Goal: Task Accomplishment & Management: Complete application form

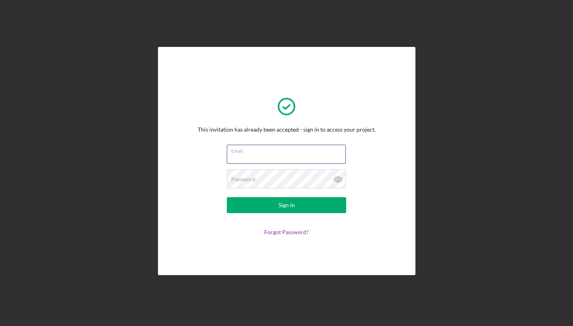
type input "[PERSON_NAME][EMAIL_ADDRESS][DOMAIN_NAME]"
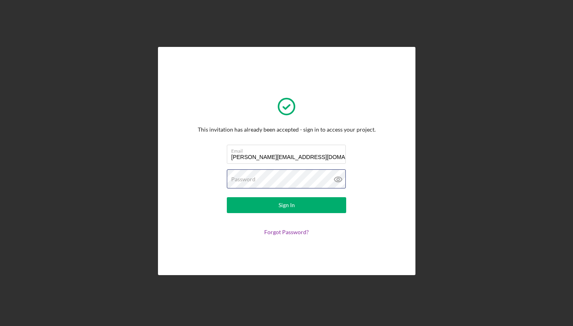
click at [286, 205] on button "Sign In" at bounding box center [286, 205] width 119 height 16
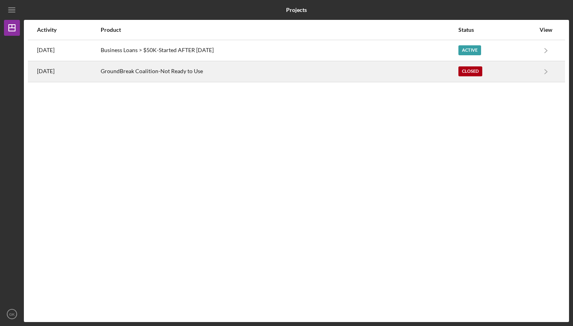
click at [168, 76] on div "GroundBreak Coalition-Not Ready to Use" at bounding box center [279, 72] width 357 height 20
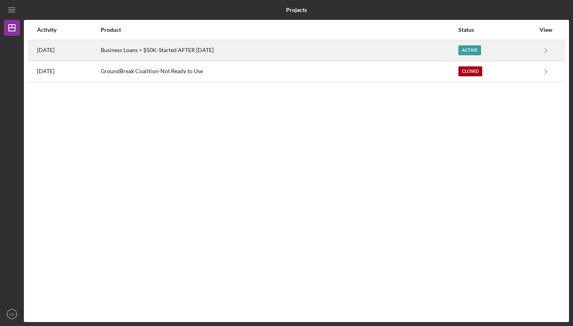
click at [100, 45] on div "[DATE]" at bounding box center [68, 51] width 63 height 20
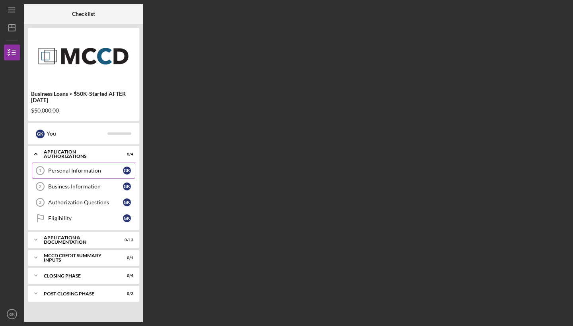
click at [105, 168] on div "Personal Information" at bounding box center [85, 171] width 75 height 6
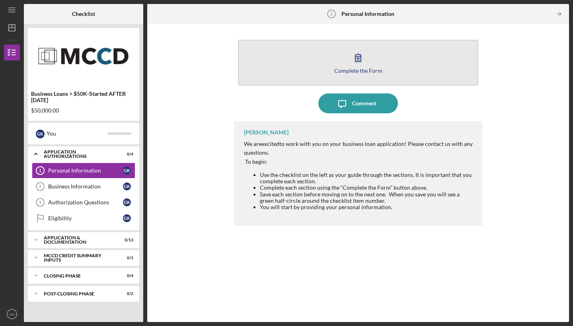
click at [306, 60] on button "Complete the Form Form" at bounding box center [358, 63] width 240 height 46
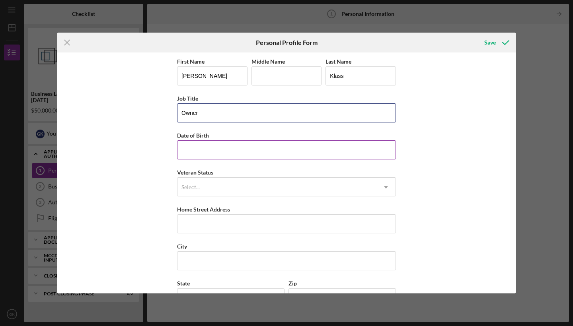
type input "Owner"
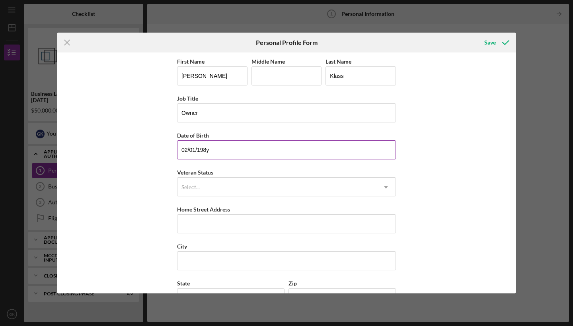
type input "[DATE]"
click at [268, 188] on div "Select..." at bounding box center [277, 187] width 199 height 18
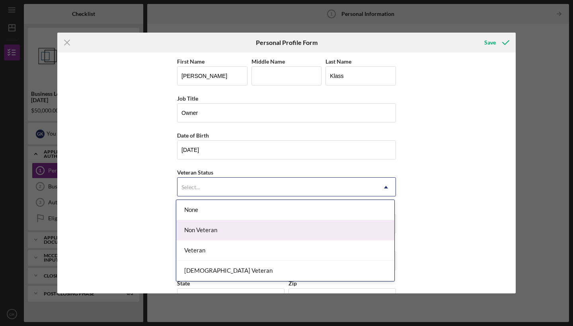
click at [191, 228] on div "Non Veteran" at bounding box center [285, 231] width 218 height 20
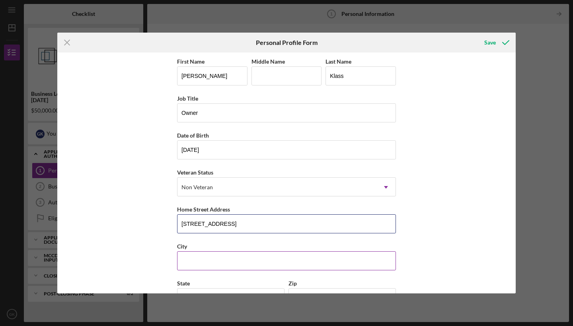
type input "[STREET_ADDRESS]"
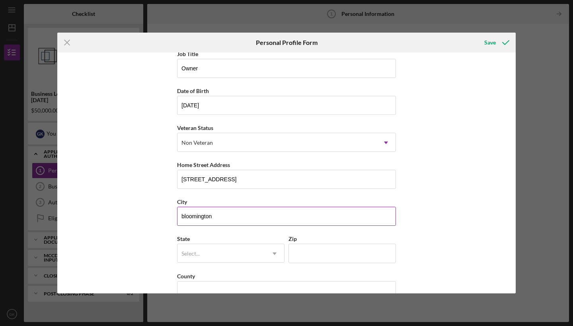
scroll to position [58, 0]
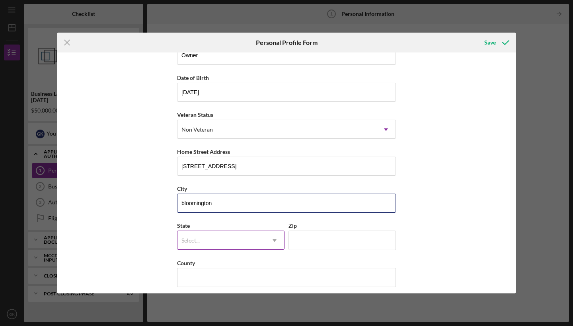
type input "bloomington"
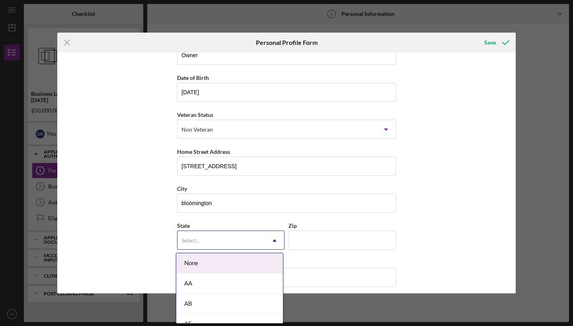
click at [200, 241] on div "Select..." at bounding box center [222, 241] width 88 height 18
type input "mn"
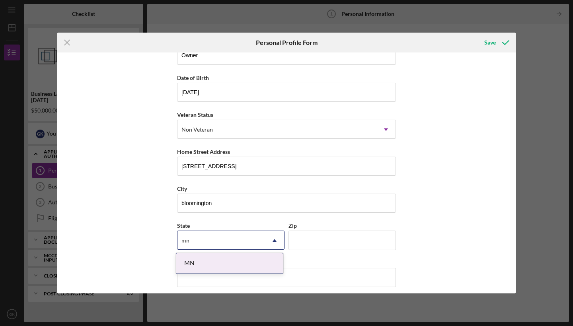
click at [201, 266] on div "MN" at bounding box center [229, 264] width 107 height 20
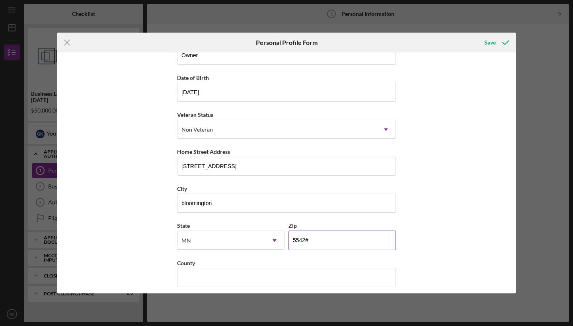
type input "55420"
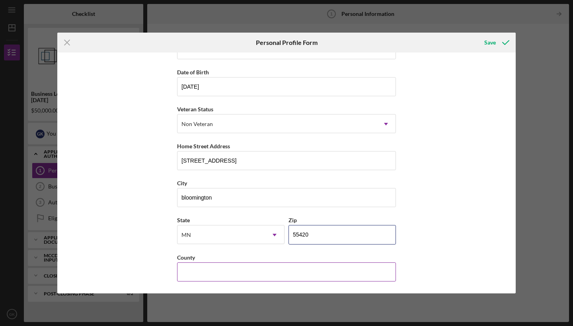
scroll to position [63, 0]
type input "hennipen"
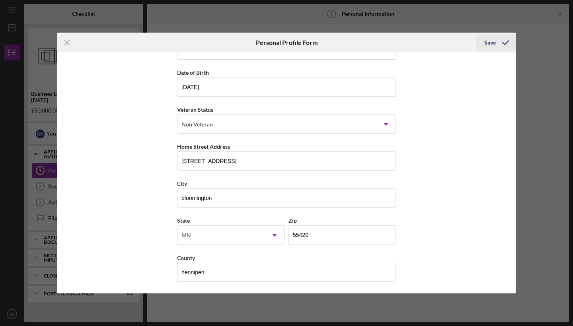
click at [504, 42] on icon "submit" at bounding box center [506, 43] width 20 height 20
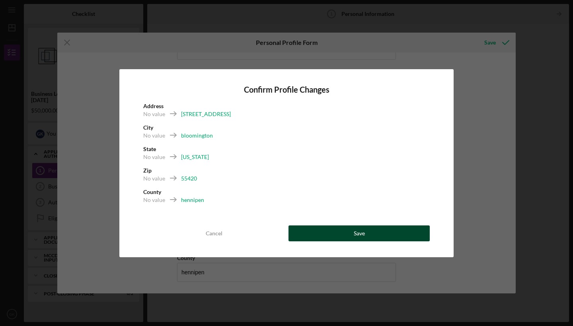
click at [339, 231] on button "Save" at bounding box center [359, 234] width 141 height 16
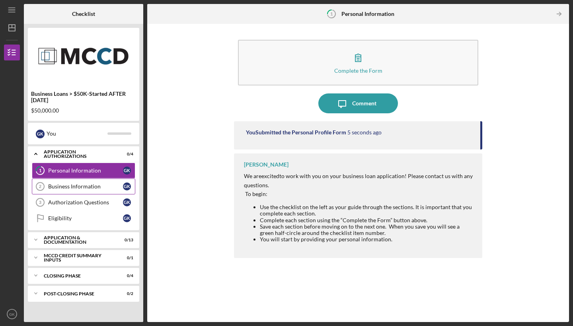
click at [104, 188] on div "Business Information" at bounding box center [85, 187] width 75 height 6
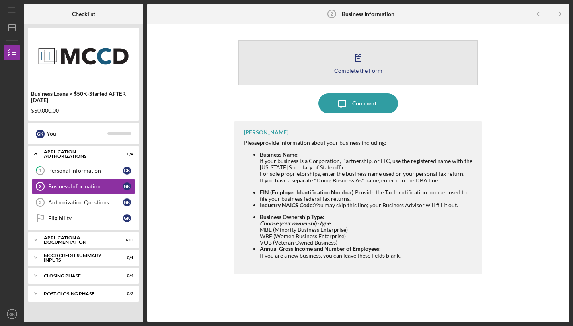
click at [369, 53] on button "Complete the Form Form" at bounding box center [358, 63] width 240 height 46
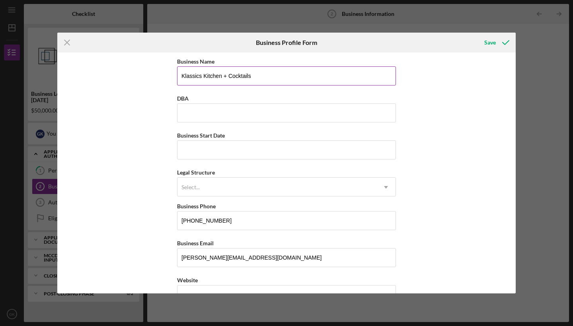
drag, startPoint x: 255, startPoint y: 78, endPoint x: 202, endPoint y: 76, distance: 53.0
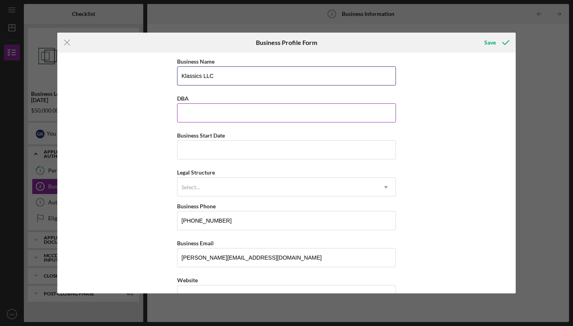
type input "Klassics LLC"
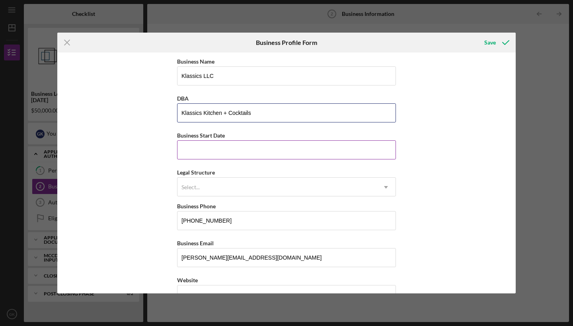
type input "Klassics Kitchen + Cocktails"
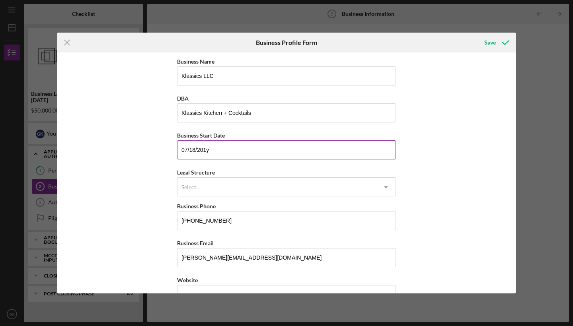
type input "[DATE]"
click at [199, 188] on div "Select..." at bounding box center [191, 187] width 20 height 6
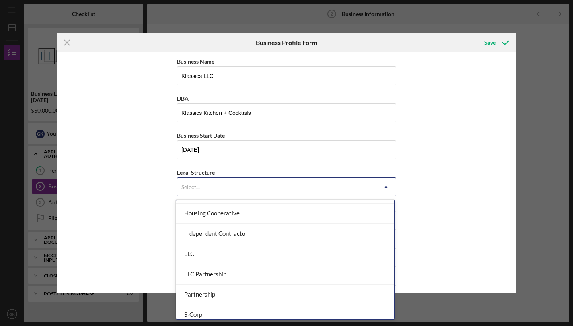
scroll to position [98, 0]
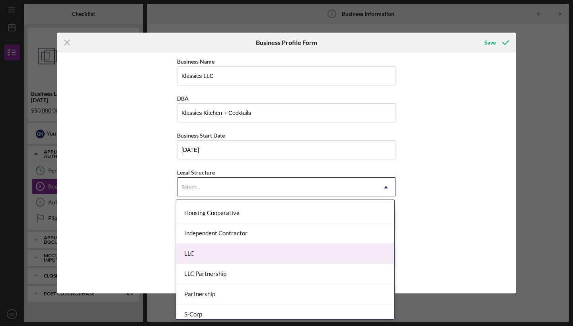
click at [203, 254] on div "LLC" at bounding box center [285, 254] width 218 height 20
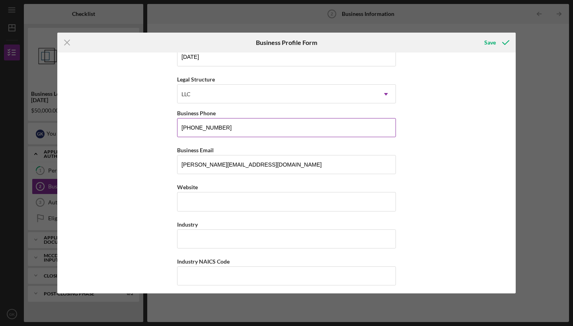
scroll to position [94, 0]
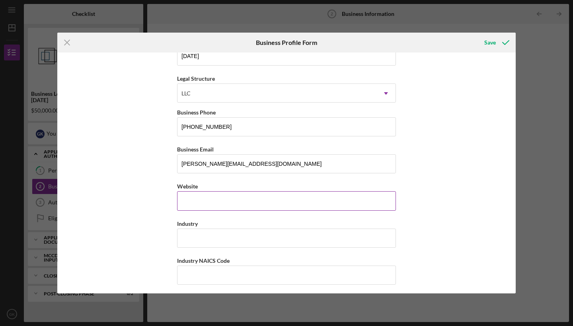
click at [207, 203] on input "Website" at bounding box center [286, 200] width 219 height 19
type input "k"
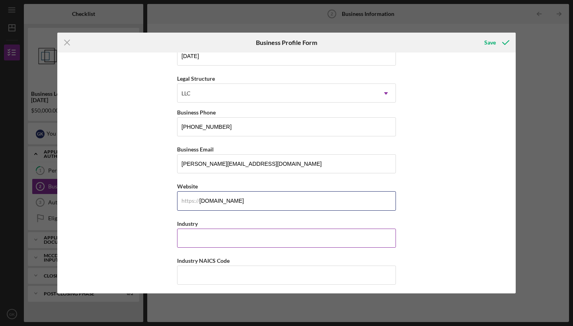
type input "[DOMAIN_NAME]"
click at [203, 240] on input "Industry" at bounding box center [286, 238] width 219 height 19
type input "j"
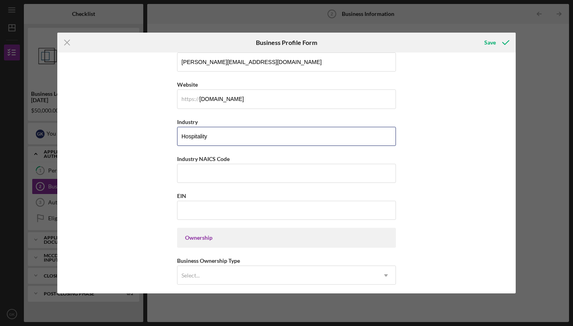
scroll to position [198, 0]
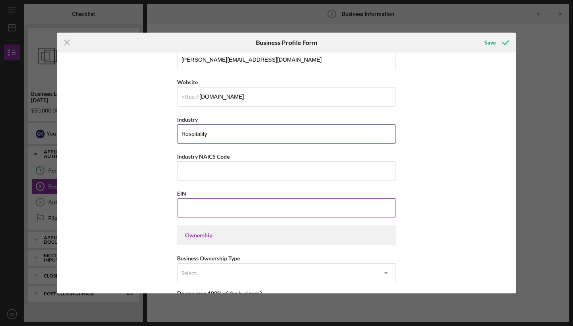
type input "Hospitality"
paste input "[US_EMPLOYER_IDENTIFICATION_NUMBER]"
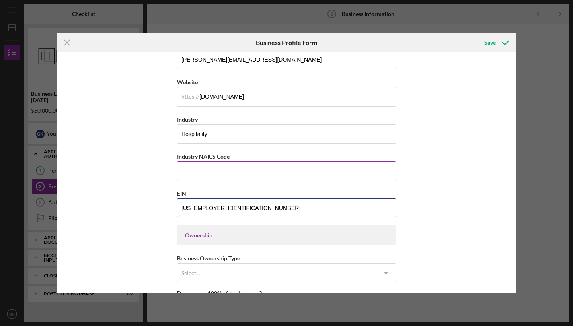
type input "[US_EMPLOYER_IDENTIFICATION_NUMBER]"
click at [198, 168] on input "Industry NAICS Code" at bounding box center [286, 171] width 219 height 19
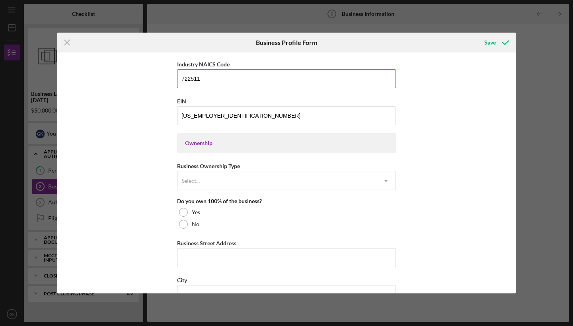
scroll to position [294, 0]
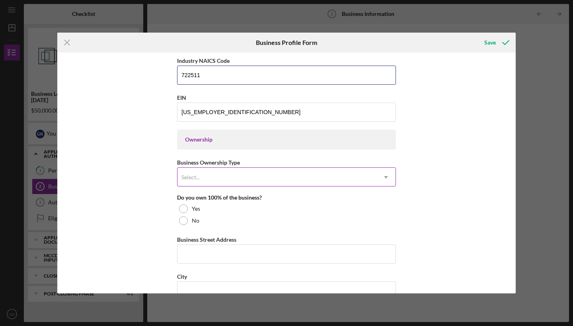
type input "722511"
click at [229, 176] on div "Select..." at bounding box center [277, 177] width 199 height 18
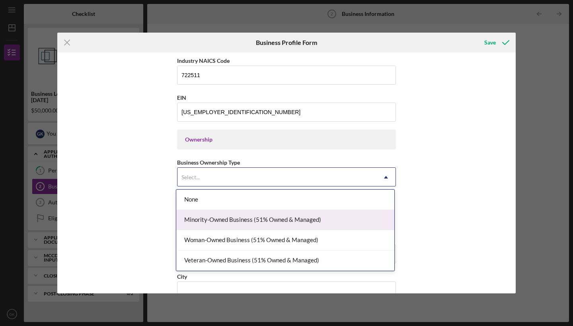
click at [213, 218] on div "Minority-Owned Business (51% Owned & Managed)" at bounding box center [285, 220] width 218 height 20
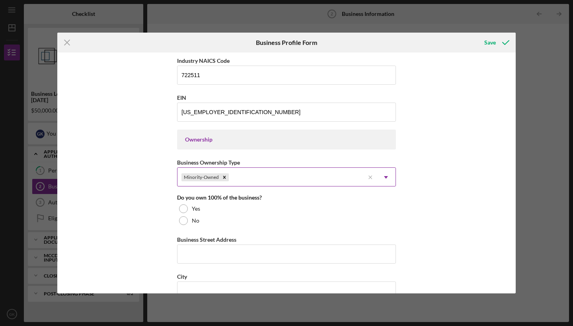
click at [252, 179] on div "Minority-Owned" at bounding box center [271, 177] width 187 height 18
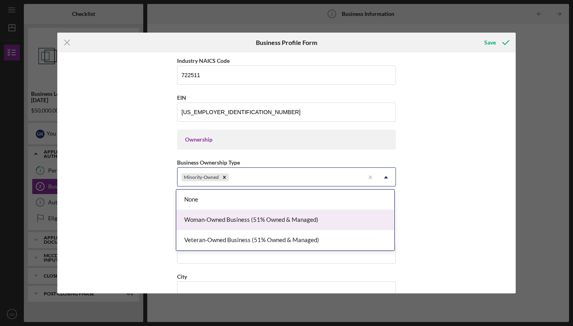
click at [241, 219] on div "Woman-Owned Business (51% Owned & Managed)" at bounding box center [285, 220] width 218 height 20
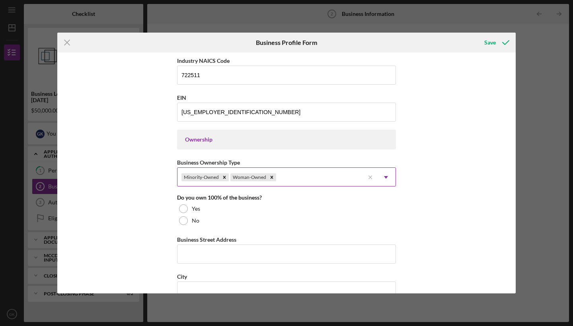
click at [333, 179] on div "Minority-Owned Woman-Owned" at bounding box center [271, 177] width 187 height 18
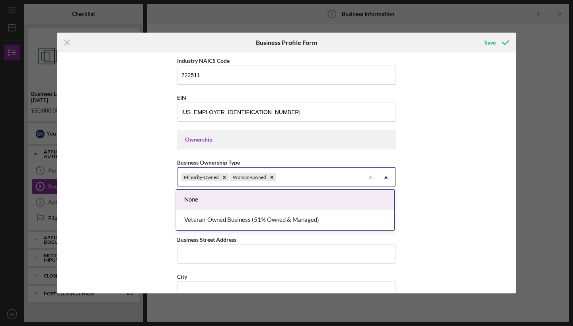
click at [148, 205] on div "Business Name Klassics LLC DBA Klassics Kitchen + Cocktails Business Start Date…" at bounding box center [286, 173] width 459 height 241
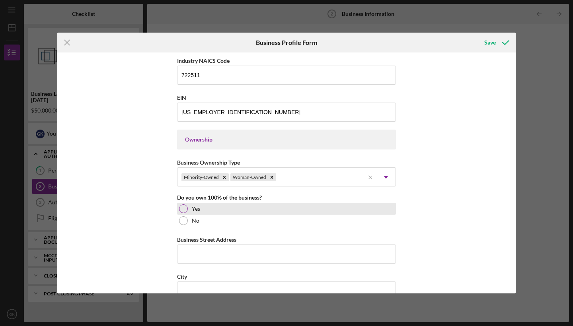
click at [182, 209] on div at bounding box center [183, 209] width 9 height 9
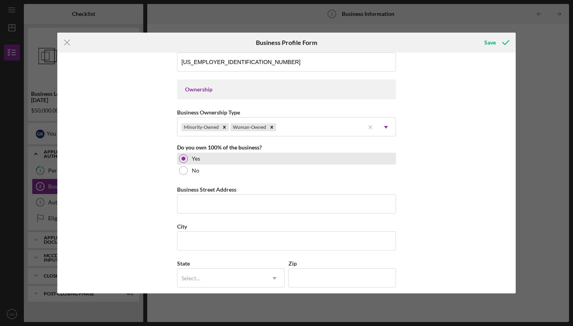
scroll to position [346, 0]
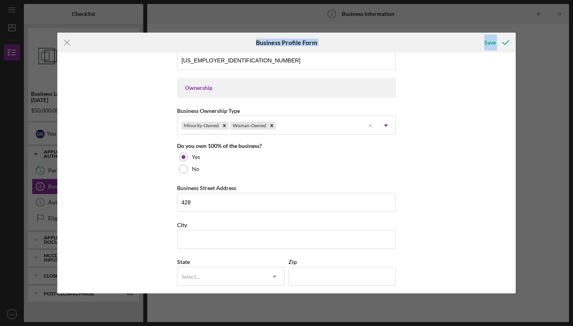
drag, startPoint x: 123, startPoint y: 46, endPoint x: 153, endPoint y: 135, distance: 93.9
click at [153, 137] on form "Icon/Menu Close Business Profile Form Save Business Name Klassics LLC DBA Klass…" at bounding box center [286, 163] width 459 height 261
click at [213, 203] on input "428" at bounding box center [286, 202] width 219 height 19
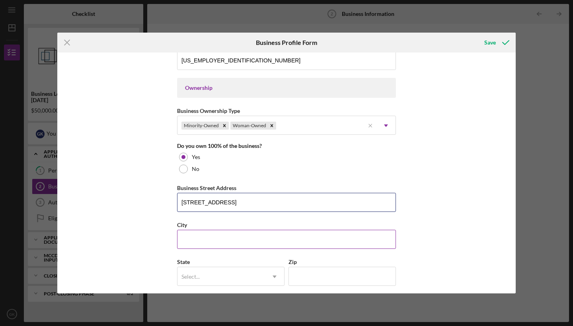
type input "[STREET_ADDRESS]"
type input "[GEOGRAPHIC_DATA]"
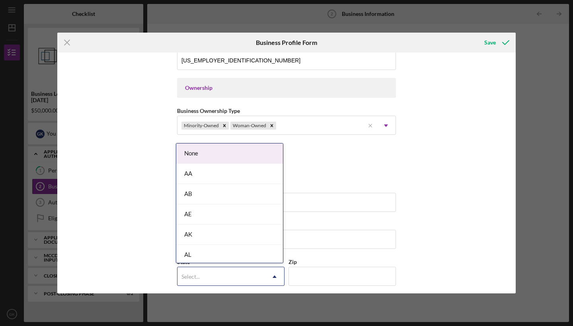
click at [209, 274] on div "Select..." at bounding box center [222, 277] width 88 height 18
type input "mn"
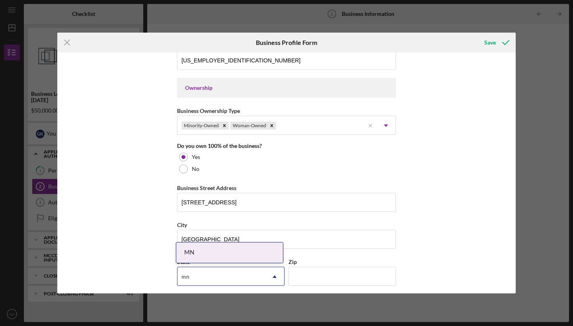
click at [208, 257] on div "MN" at bounding box center [229, 253] width 107 height 20
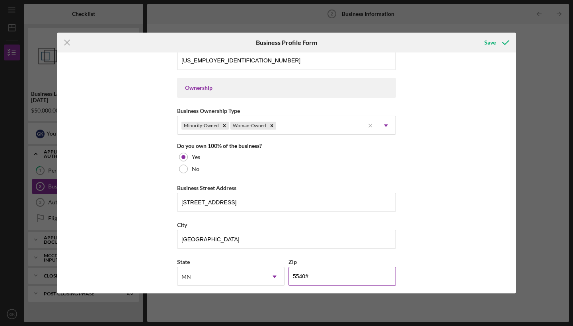
type input "55401"
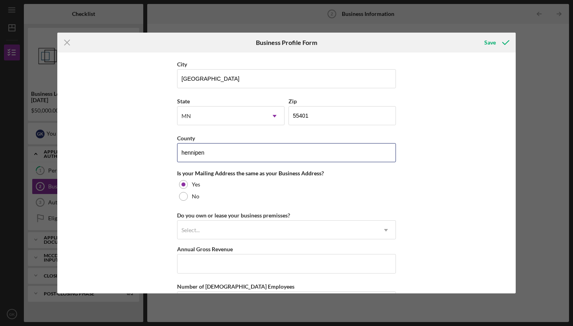
scroll to position [521, 0]
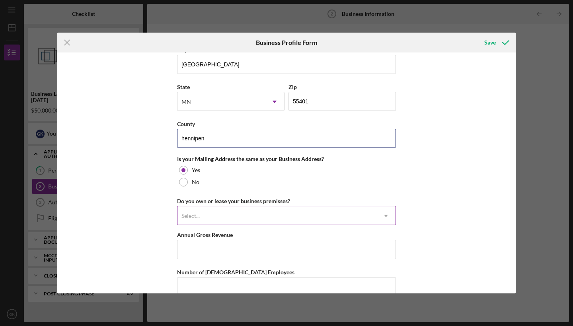
type input "hennipen"
click at [182, 217] on div "Select..." at bounding box center [191, 216] width 18 height 6
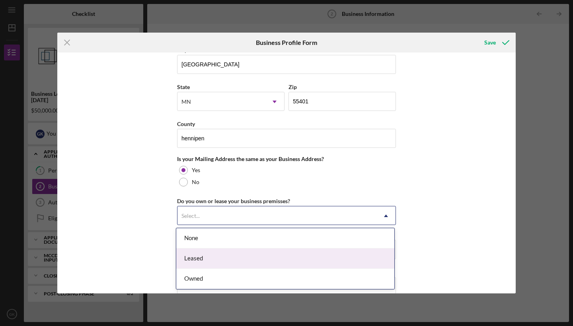
click at [189, 263] on div "Leased" at bounding box center [285, 259] width 218 height 20
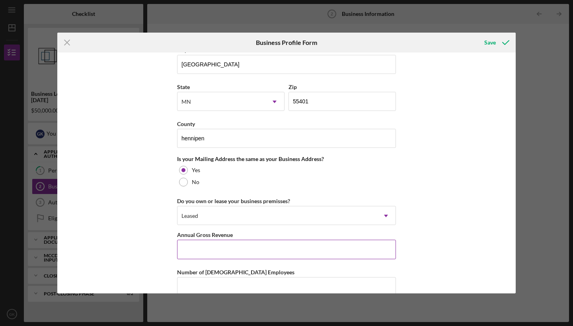
click at [199, 250] on input "Annual Gross Revenue" at bounding box center [286, 249] width 219 height 19
type input "$3,500,000"
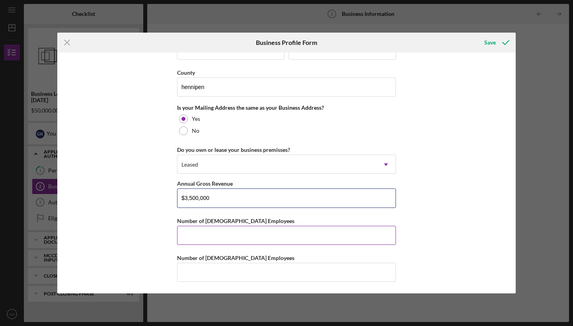
scroll to position [572, 0]
click at [187, 236] on input "Number of [DEMOGRAPHIC_DATA] Employees" at bounding box center [286, 236] width 219 height 19
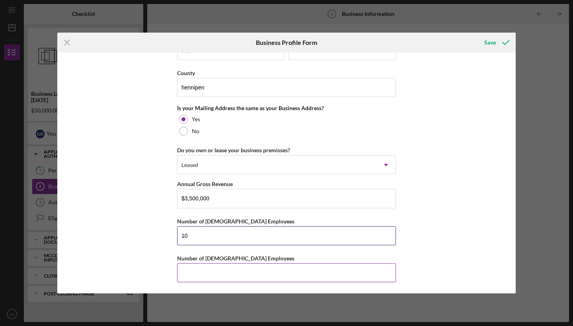
type input "10"
click at [184, 271] on input "Number of [DEMOGRAPHIC_DATA] Employees" at bounding box center [286, 273] width 219 height 19
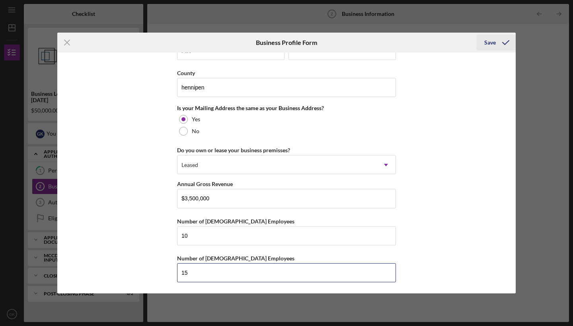
type input "15"
click at [489, 45] on div "Save" at bounding box center [490, 43] width 12 height 16
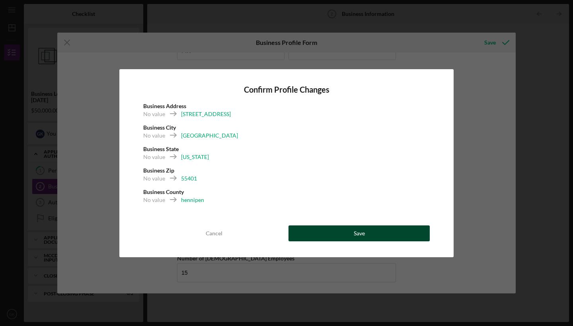
click at [363, 229] on div "Save" at bounding box center [359, 234] width 11 height 16
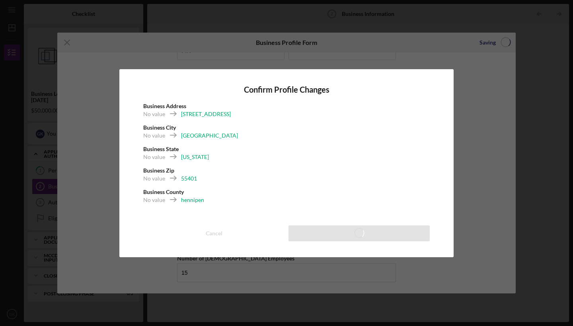
type input "Klassics Kitchen + Cocktails"
type input "Klassics LLC"
type input "Klassics Kitchen + Cocktails"
type input "[DATE]"
type input "[DOMAIN_NAME]"
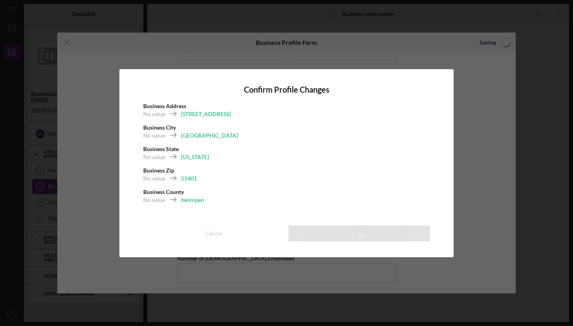
type input "Hospitality"
type input "722511"
type input "[US_EMPLOYER_IDENTIFICATION_NUMBER]"
type input "[STREET_ADDRESS]"
type input "[GEOGRAPHIC_DATA]"
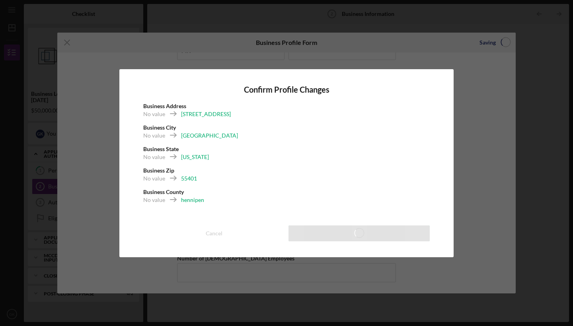
type input "55401"
type input "hennipen"
type input "$3,500,000"
type input "10"
type input "15"
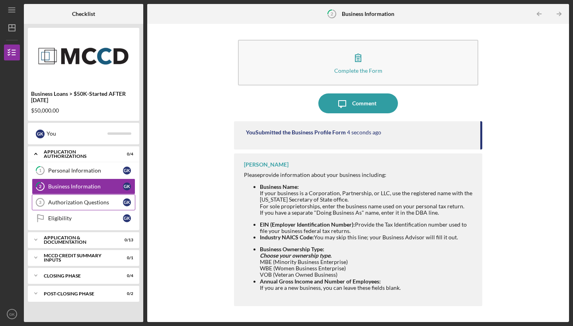
click at [99, 201] on div "Authorization Questions" at bounding box center [85, 202] width 75 height 6
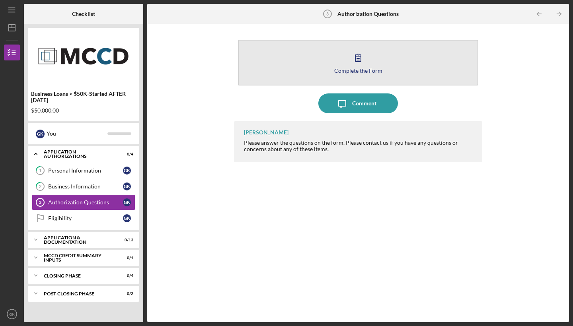
click at [361, 62] on icon "button" at bounding box center [358, 58] width 20 height 20
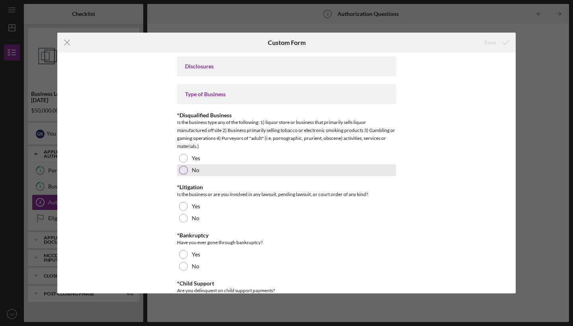
click at [182, 171] on div at bounding box center [183, 170] width 9 height 9
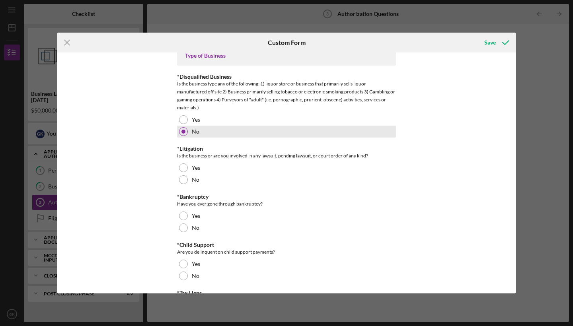
scroll to position [39, 0]
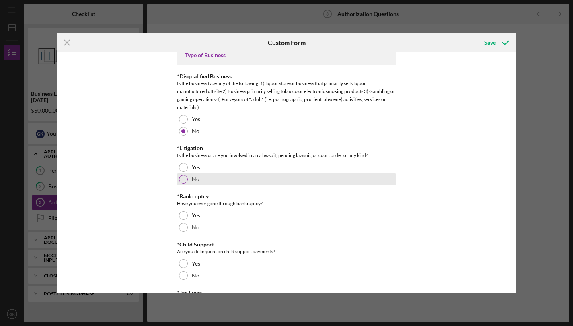
click at [179, 182] on div at bounding box center [183, 179] width 9 height 9
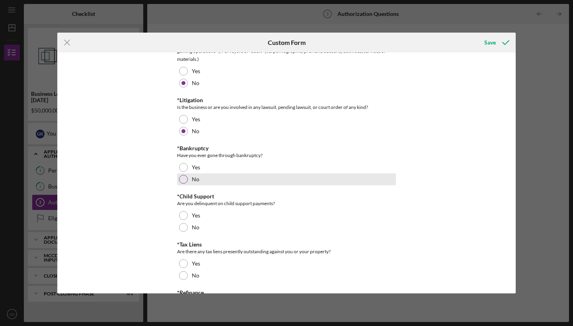
scroll to position [90, 0]
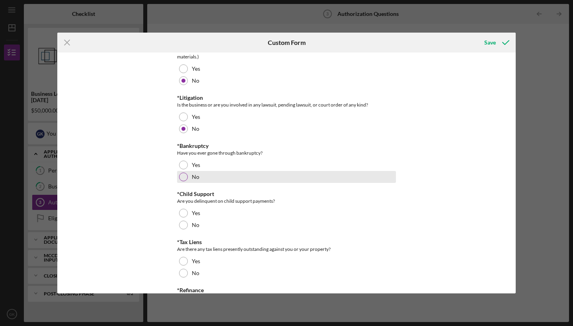
click at [183, 181] on div at bounding box center [183, 177] width 9 height 9
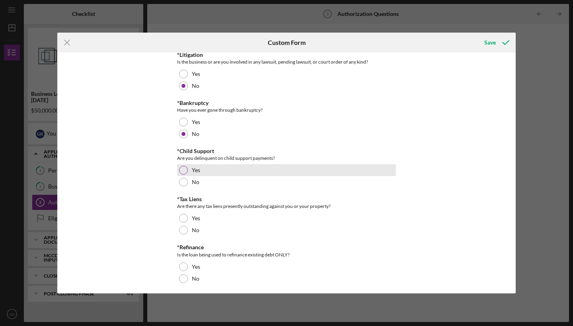
scroll to position [134, 0]
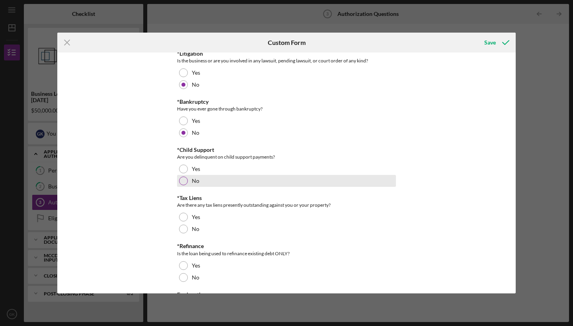
click at [183, 181] on div at bounding box center [183, 181] width 9 height 9
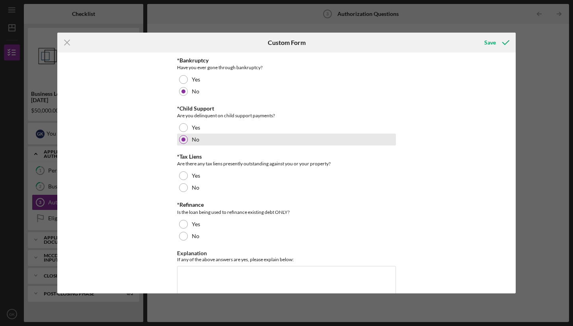
scroll to position [178, 0]
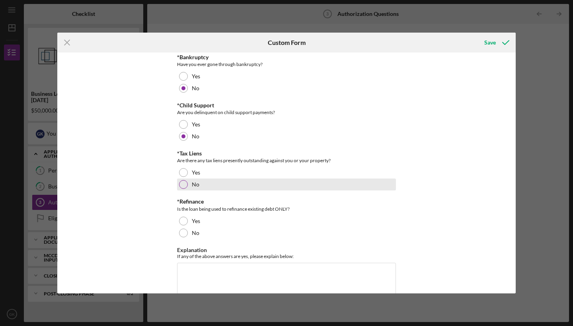
click at [181, 184] on div at bounding box center [183, 184] width 9 height 9
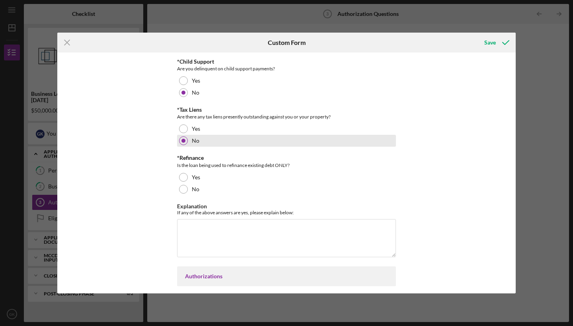
scroll to position [231, 0]
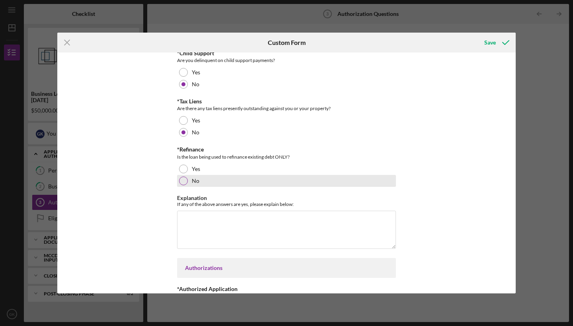
click at [182, 180] on div at bounding box center [183, 181] width 9 height 9
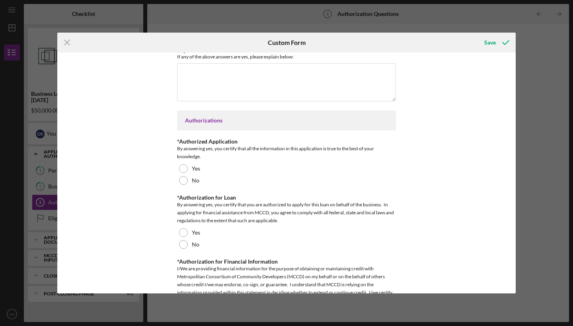
scroll to position [388, 0]
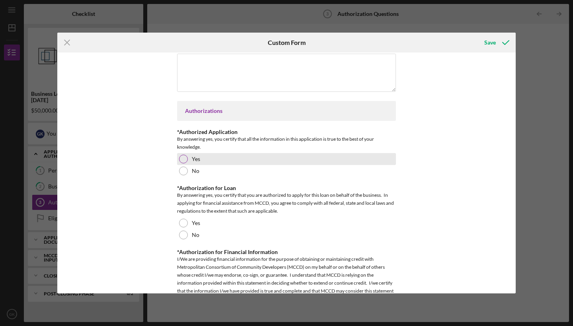
click at [182, 160] on div at bounding box center [183, 159] width 9 height 9
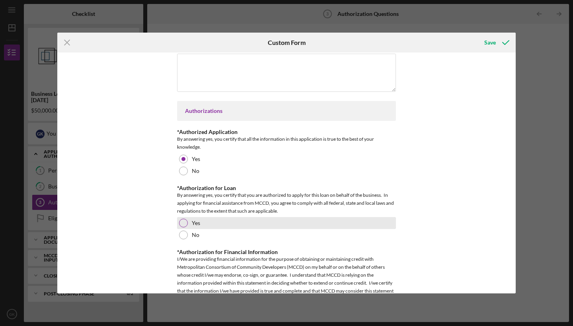
click at [182, 221] on div at bounding box center [183, 223] width 9 height 9
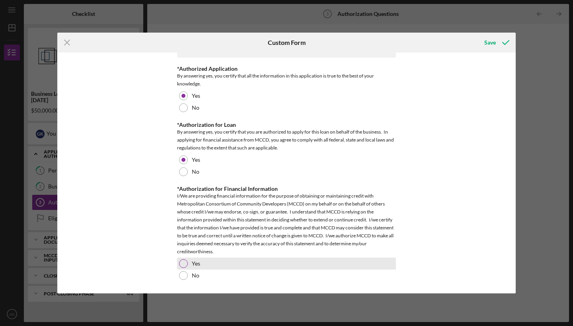
scroll to position [451, 0]
click at [179, 263] on div at bounding box center [183, 264] width 9 height 9
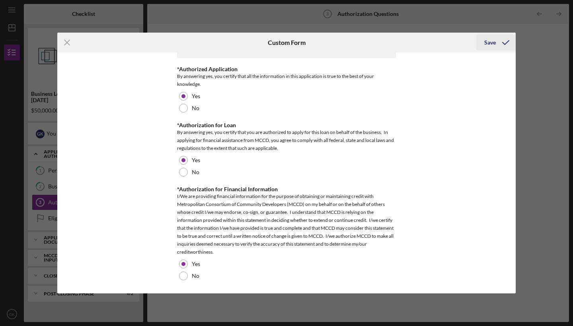
click at [488, 41] on div "Save" at bounding box center [490, 43] width 12 height 16
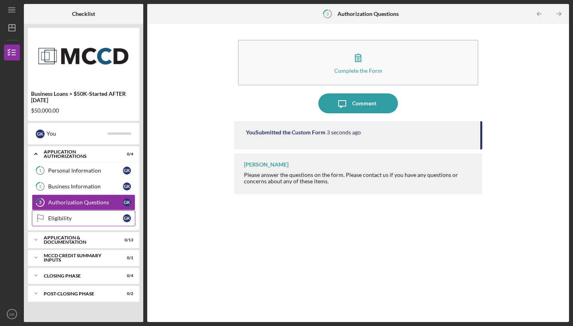
click at [68, 214] on link "Eligibility Eligibility G K" at bounding box center [84, 219] width 104 height 16
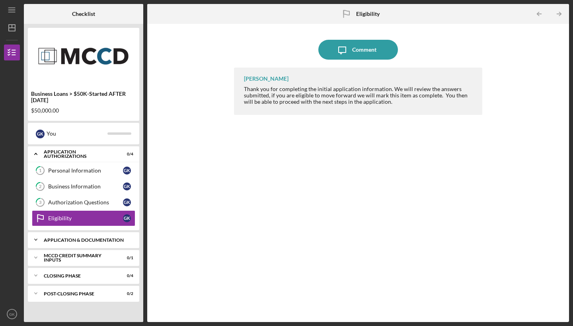
click at [63, 240] on div "Application & Documentation" at bounding box center [87, 240] width 86 height 5
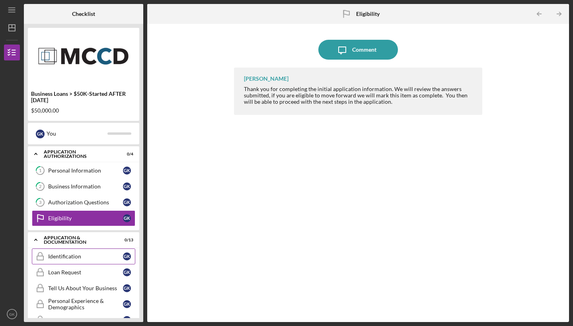
click at [58, 261] on link "Identification Identification G K" at bounding box center [84, 257] width 104 height 16
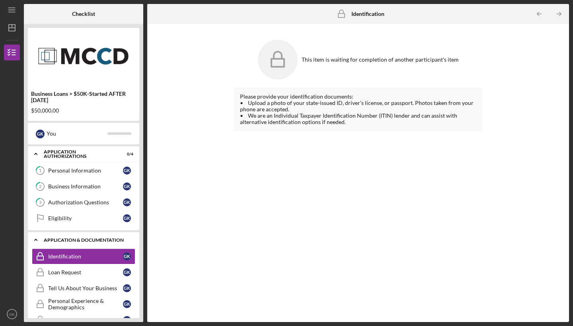
click at [65, 238] on div "Application & Documentation" at bounding box center [87, 240] width 86 height 5
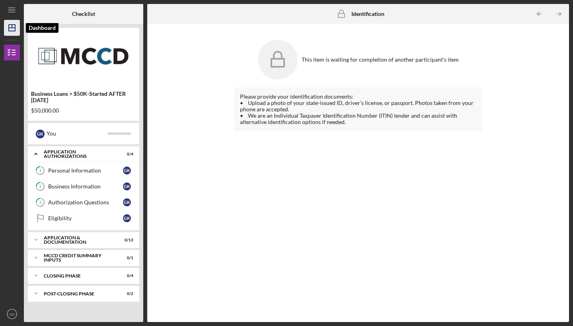
click at [13, 29] on icon "Icon/Dashboard" at bounding box center [12, 28] width 20 height 20
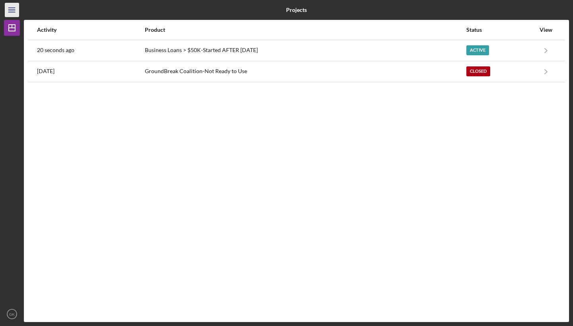
click at [14, 10] on icon "Icon/Menu" at bounding box center [12, 10] width 18 height 18
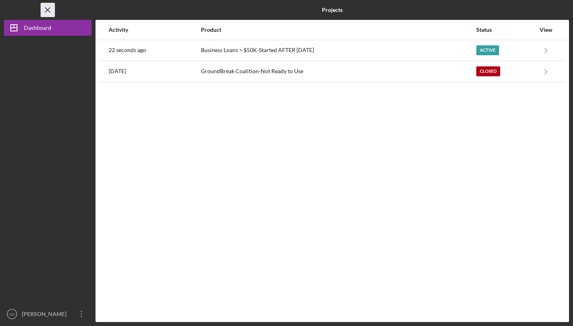
click at [47, 15] on icon "Icon/Menu Close" at bounding box center [48, 10] width 18 height 18
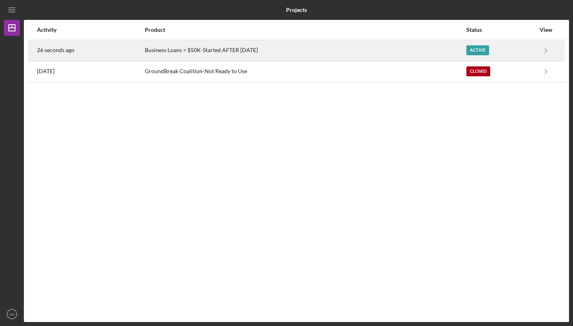
click at [85, 53] on div "26 seconds ago" at bounding box center [90, 51] width 107 height 20
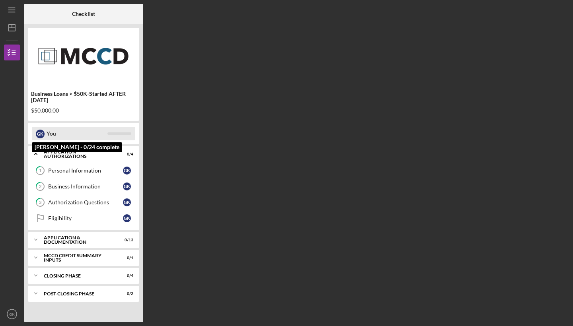
click at [93, 132] on div "You" at bounding box center [77, 134] width 61 height 14
click at [41, 133] on div "G K" at bounding box center [40, 134] width 9 height 9
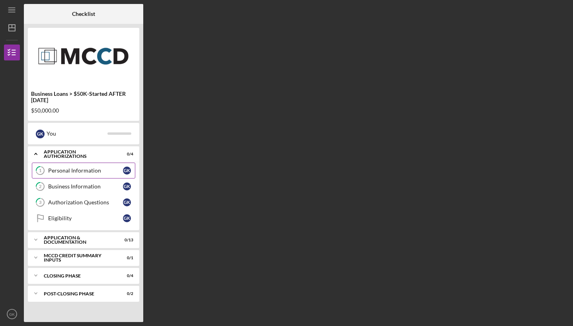
click at [73, 172] on div "Personal Information" at bounding box center [85, 171] width 75 height 6
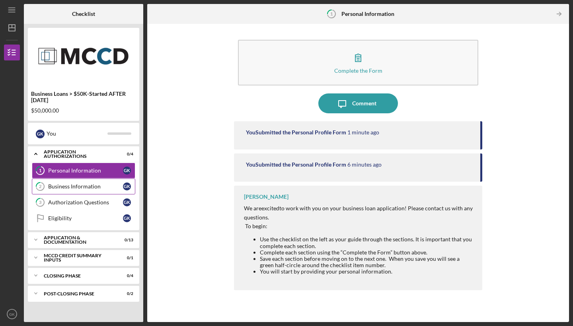
click at [92, 187] on div "Business Information" at bounding box center [85, 187] width 75 height 6
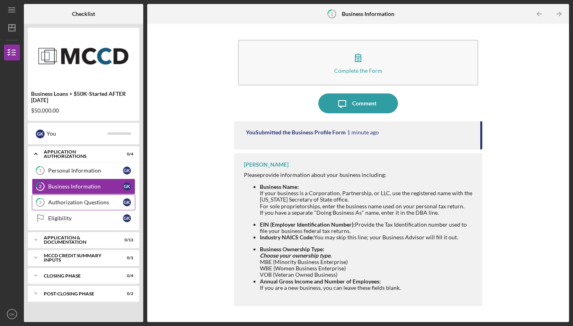
click at [86, 202] on div "Authorization Questions" at bounding box center [85, 202] width 75 height 6
